Goal: Use online tool/utility: Utilize a website feature to perform a specific function

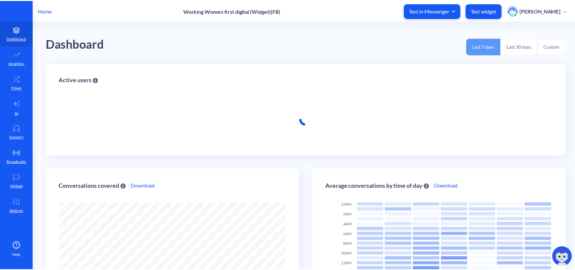
scroll to position [270, 579]
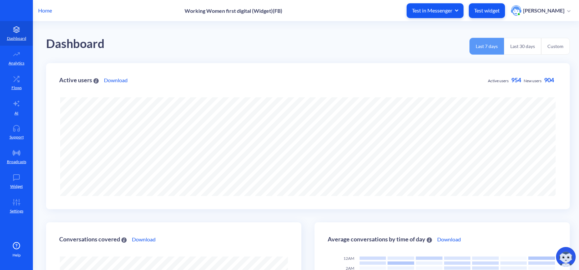
click at [49, 12] on p "Home" at bounding box center [45, 11] width 14 height 8
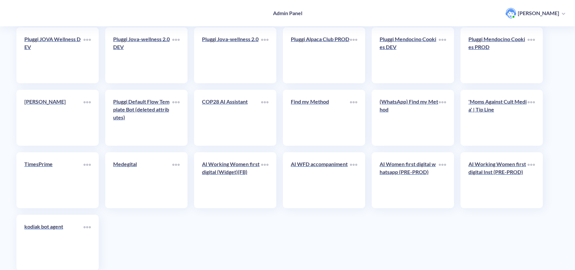
scroll to position [1124, 0]
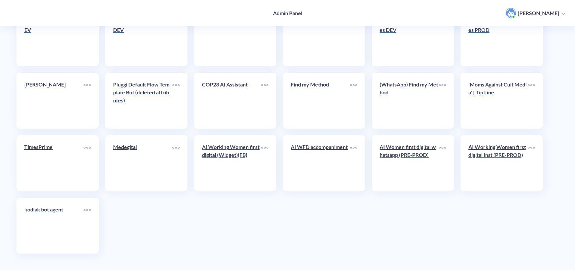
click at [234, 166] on link "AI Working Women first digital (Widget)(FB)" at bounding box center [231, 163] width 59 height 40
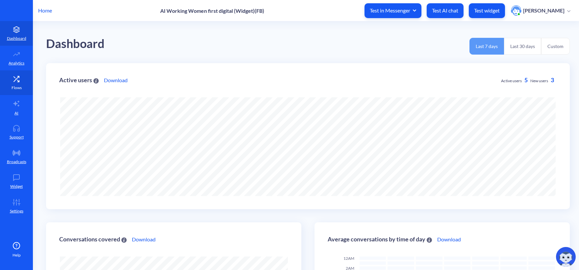
click at [17, 82] on icon at bounding box center [16, 79] width 13 height 7
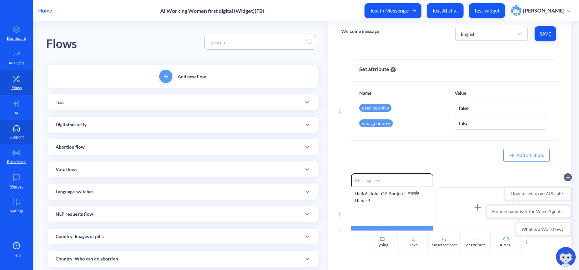
click at [15, 134] on p "Support" at bounding box center [17, 137] width 14 height 6
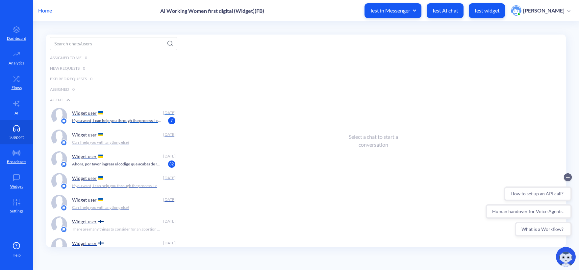
click at [118, 119] on p "If you want, I can help you through the process. I can send you reminders about…" at bounding box center [117, 121] width 90 height 6
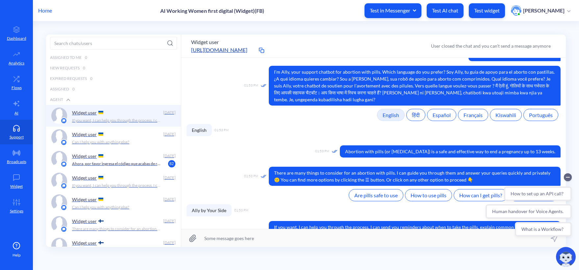
scroll to position [72, 0]
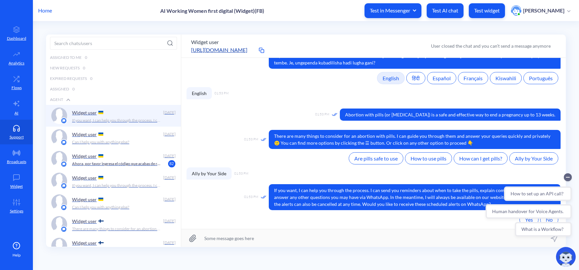
click at [149, 19] on div "Home AI Working Women first digital (Widget)(FB) Test in Messenger Test AI chat…" at bounding box center [289, 10] width 579 height 21
click at [498, 13] on p "Test widget" at bounding box center [487, 10] width 26 height 7
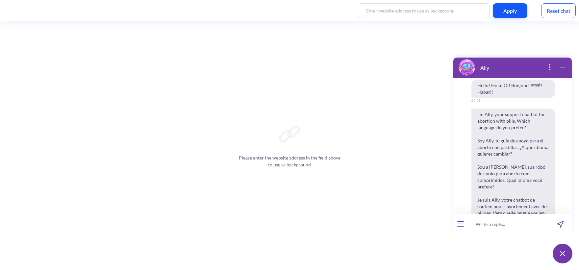
click at [549, 15] on div "Reset chat" at bounding box center [558, 10] width 35 height 15
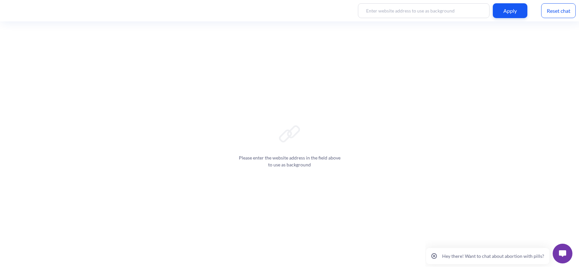
click at [567, 257] on button at bounding box center [563, 254] width 20 height 20
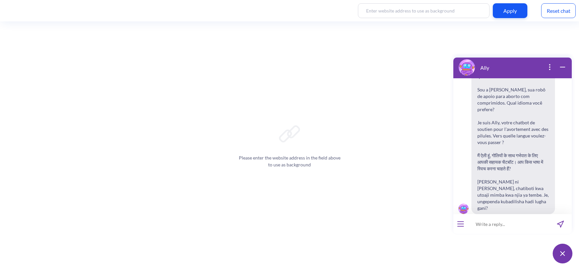
scroll to position [102, 0]
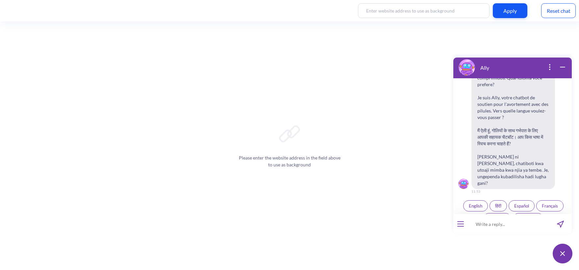
click at [489, 227] on input at bounding box center [508, 224] width 81 height 20
click at [476, 200] on button "English" at bounding box center [475, 205] width 25 height 11
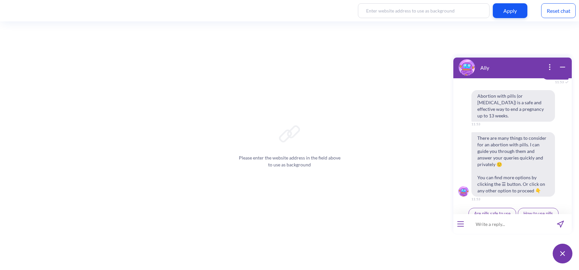
scroll to position [235, 0]
click at [459, 224] on icon "open menu" at bounding box center [461, 224] width 6 height 0
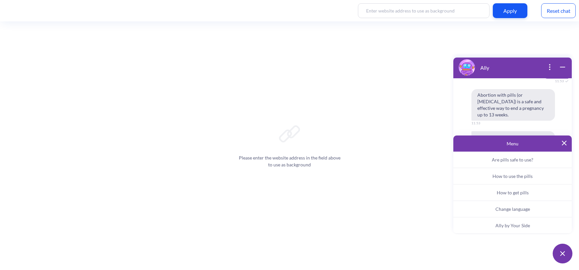
click at [485, 223] on button "Ally by Your Side" at bounding box center [513, 226] width 118 height 16
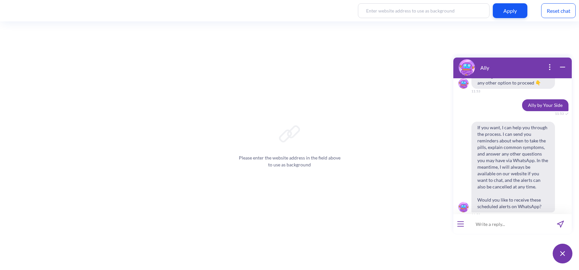
scroll to position [346, 0]
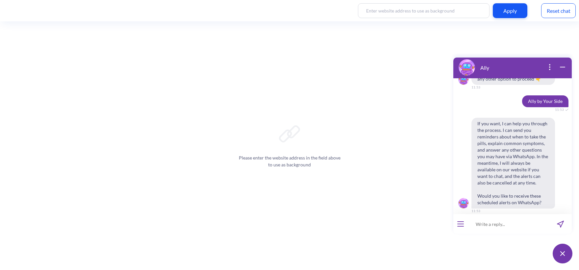
click at [505, 220] on button "Yes" at bounding box center [505, 225] width 18 height 11
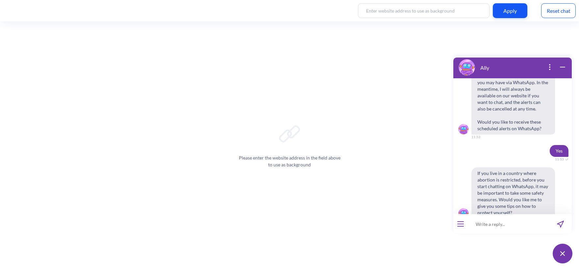
scroll to position [430, 0]
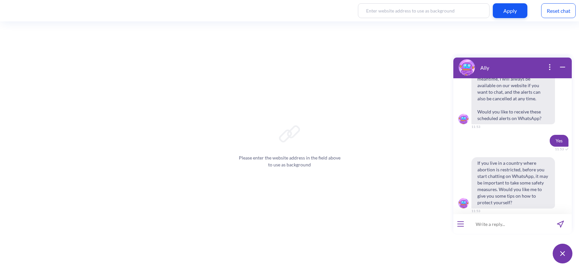
click at [524, 220] on button "No" at bounding box center [523, 225] width 17 height 11
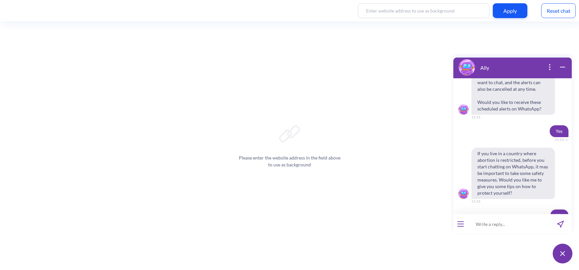
scroll to position [447, 0]
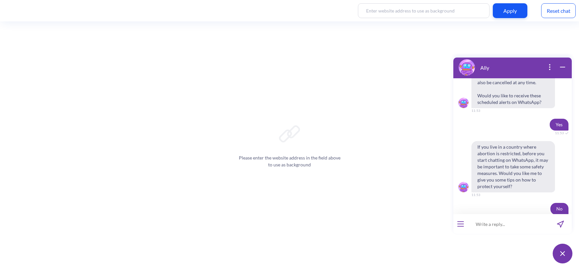
click at [521, 229] on input at bounding box center [508, 224] width 81 height 20
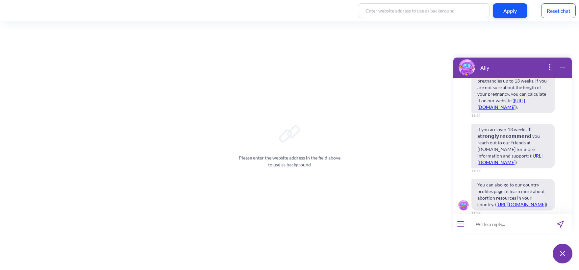
scroll to position [775, 0]
click at [493, 222] on span "Continue" at bounding box center [496, 224] width 17 height 5
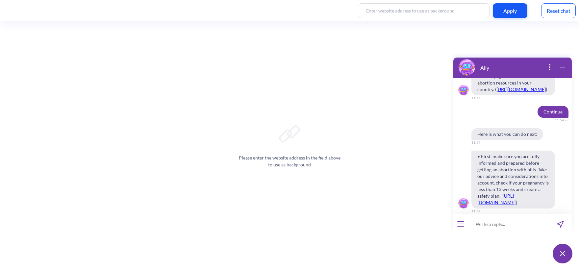
scroll to position [889, 0]
click at [497, 228] on input at bounding box center [508, 224] width 81 height 20
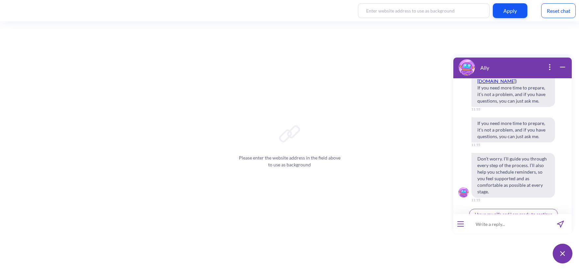
scroll to position [1081, 0]
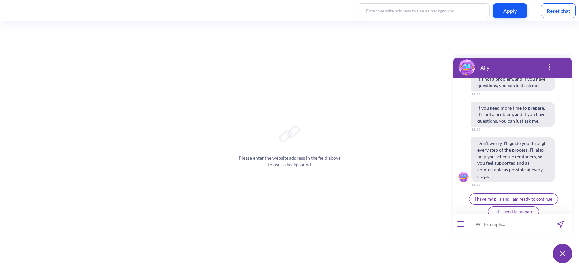
click at [506, 196] on span "I have my pills and I am ready to continue" at bounding box center [514, 198] width 78 height 5
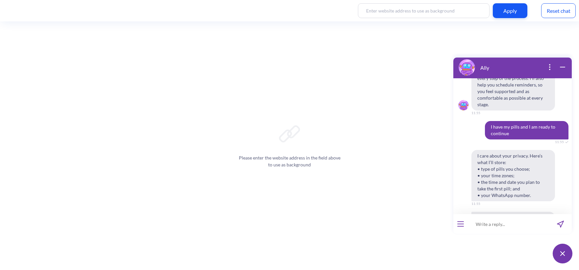
scroll to position [1220, 0]
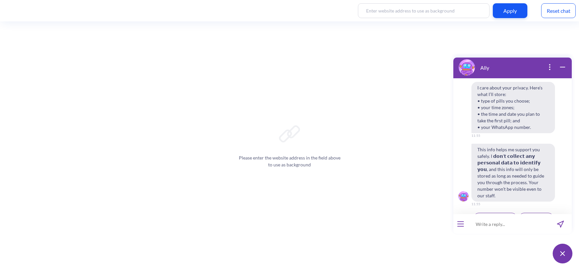
click at [504, 216] on span "Agree & continue" at bounding box center [495, 218] width 33 height 5
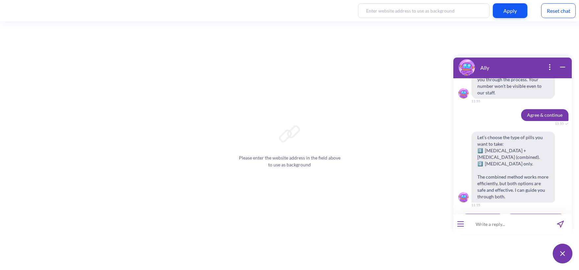
scroll to position [1324, 0]
click at [499, 216] on span "1: Combined pills" at bounding box center [483, 218] width 32 height 5
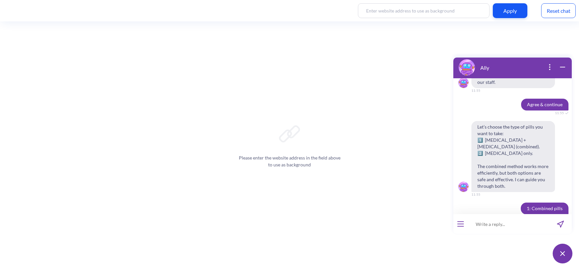
scroll to position [1341, 0]
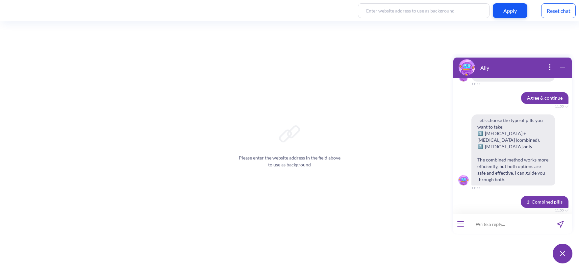
click at [496, 223] on input at bounding box center [508, 224] width 81 height 20
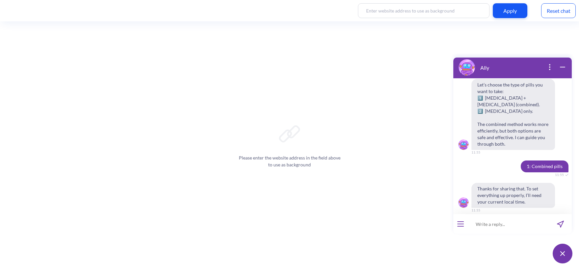
scroll to position [1405, 0]
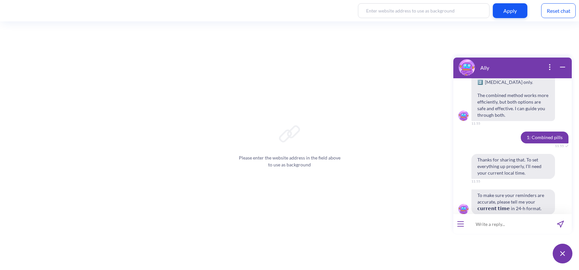
click at [507, 223] on input at bounding box center [508, 224] width 81 height 20
click at [503, 227] on input at bounding box center [508, 224] width 81 height 20
type input "11:55"
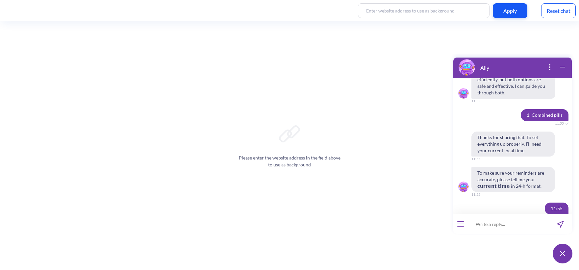
click at [503, 227] on input at bounding box center [508, 224] width 81 height 20
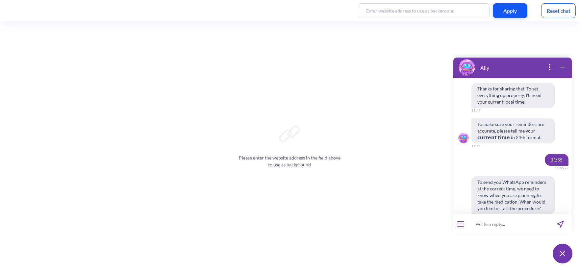
scroll to position [1512, 0]
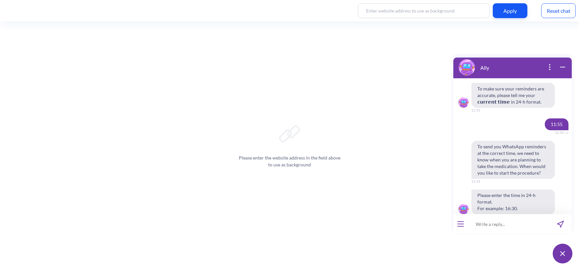
click at [503, 227] on input at bounding box center [508, 224] width 81 height 20
type input "11:56"
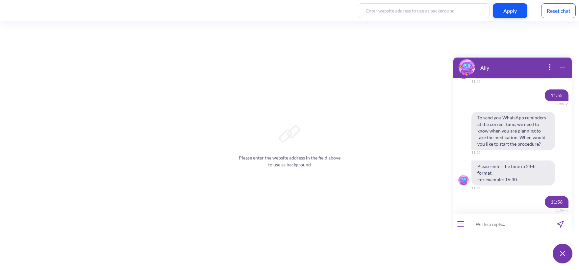
scroll to position [1609, 0]
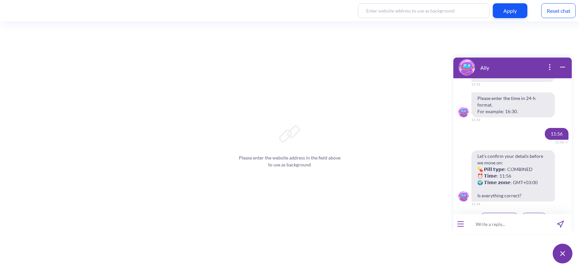
click at [504, 213] on button "Yes, looks good" at bounding box center [500, 218] width 40 height 11
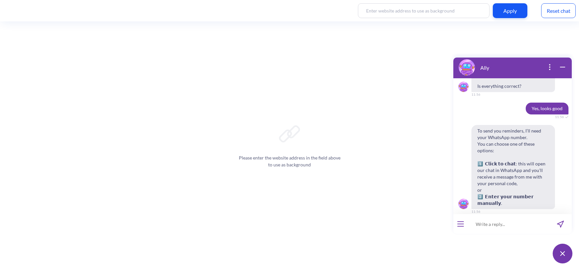
scroll to position [1719, 0]
click at [526, 222] on span "Enter manually" at bounding box center [531, 224] width 29 height 5
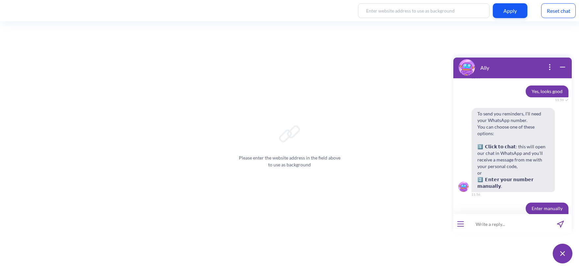
scroll to position [1764, 0]
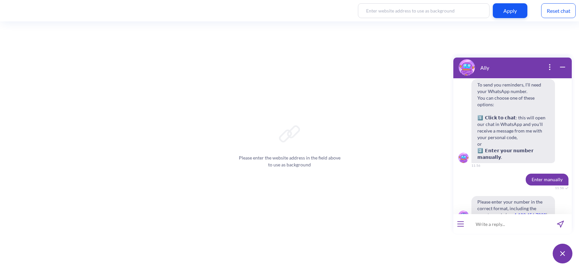
click at [502, 220] on input at bounding box center [508, 224] width 81 height 20
click at [497, 224] on input "380631739153" at bounding box center [508, 224] width 81 height 20
click at [503, 225] on input "380631739153" at bounding box center [508, 224] width 81 height 20
type input "380631739153"
click at [564, 224] on button "send message" at bounding box center [560, 224] width 23 height 20
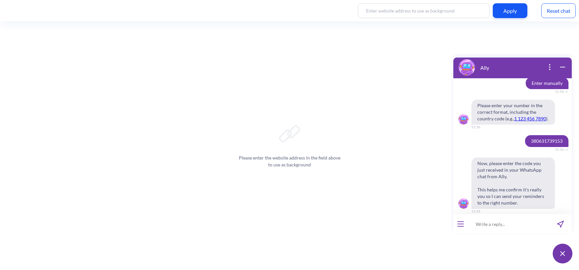
scroll to position [1862, 0]
click at [505, 221] on input at bounding box center [508, 224] width 81 height 20
type input "907832"
click at [561, 224] on icon "send message" at bounding box center [560, 224] width 7 height 7
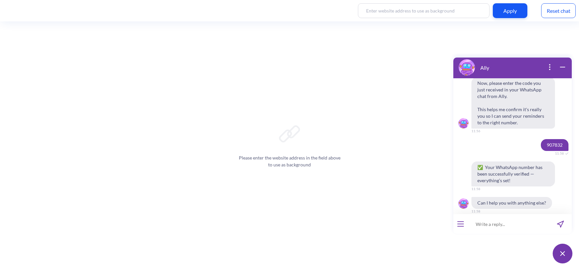
scroll to position [1942, 0]
